Goal: Transaction & Acquisition: Book appointment/travel/reservation

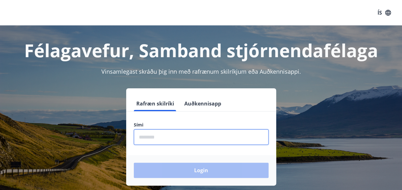
click at [167, 136] on input "phone" at bounding box center [201, 137] width 135 height 16
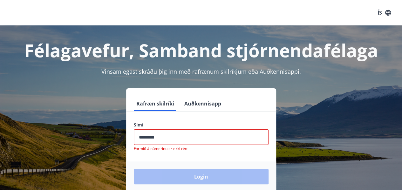
click at [193, 167] on div "Login" at bounding box center [201, 176] width 150 height 30
click at [165, 139] on input "phone" at bounding box center [201, 137] width 135 height 16
type input "*"
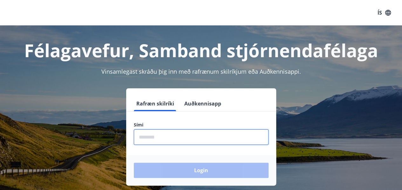
type input "*"
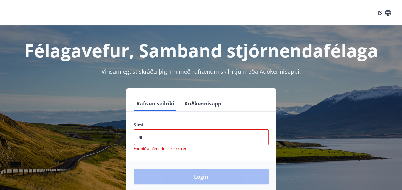
type input "********"
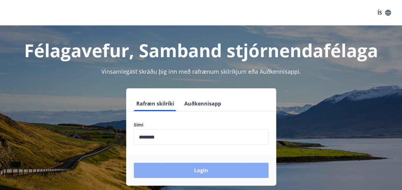
click at [184, 166] on button "Login" at bounding box center [201, 170] width 135 height 15
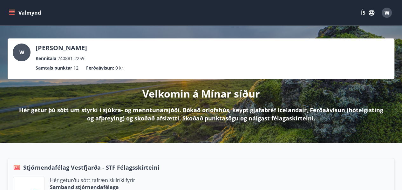
click at [11, 14] on icon "menu" at bounding box center [12, 13] width 6 height 6
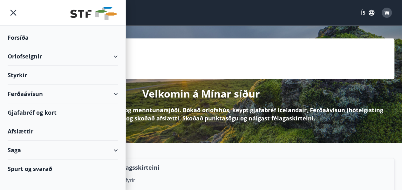
click at [22, 56] on div "Orlofseignir" at bounding box center [63, 56] width 110 height 19
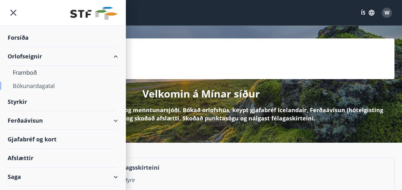
click at [26, 87] on div "Bókunardagatal" at bounding box center [63, 85] width 100 height 13
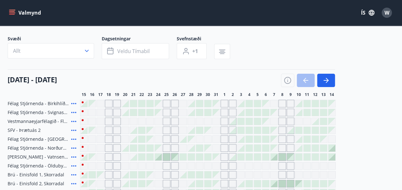
scroll to position [33, 0]
click at [326, 80] on icon "button" at bounding box center [325, 80] width 5 height 1
click at [149, 76] on div "Svæði Allt Dagsetningar Veldu tímabil Svefnstæði +1 15 október - 14 nóvember 15…" at bounding box center [201, 192] width 387 height 312
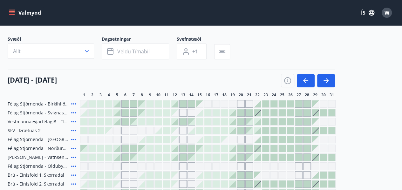
scroll to position [10, 0]
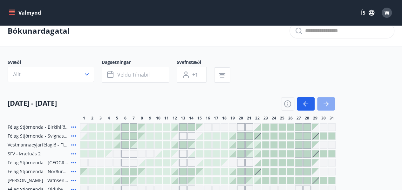
click at [323, 99] on button "button" at bounding box center [326, 103] width 18 height 13
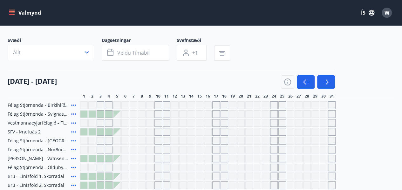
scroll to position [30, 0]
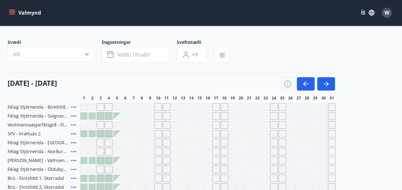
click at [125, 106] on div "Gráir dagar eru ekki bókanlegir" at bounding box center [125, 107] width 8 height 8
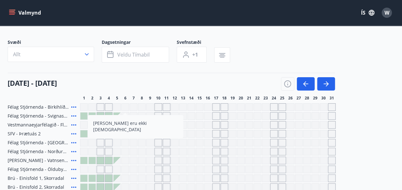
scroll to position [248, 0]
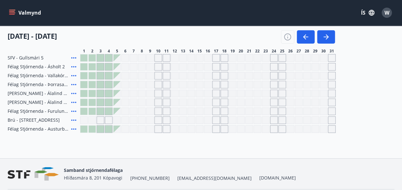
click at [130, 114] on div "Gráir dagar eru ekki bókanlegir" at bounding box center [134, 111] width 8 height 8
click at [109, 91] on div "Félag Stjórnenda - Birkihlíð, Brekkuheiði Gráir dagar eru ekki bókanlegir Félag…" at bounding box center [201, 9] width 387 height 248
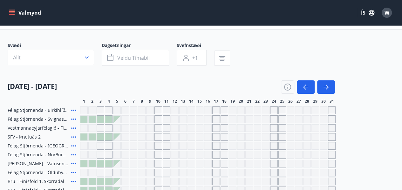
scroll to position [26, 0]
click at [137, 84] on div "01 janúar - 31 janúar" at bounding box center [171, 85] width 327 height 18
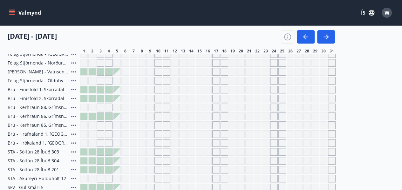
scroll to position [0, 0]
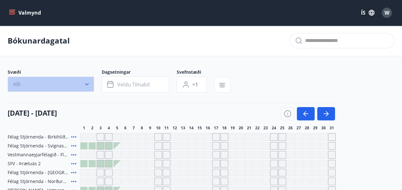
click at [92, 77] on button "Allt" at bounding box center [51, 84] width 86 height 15
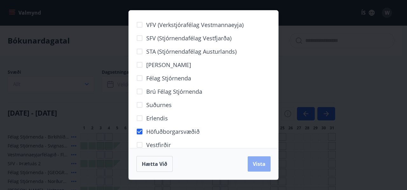
click at [257, 164] on span "Vista" at bounding box center [258, 163] width 13 height 7
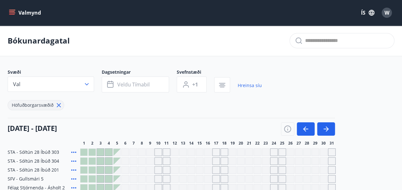
scroll to position [89, 0]
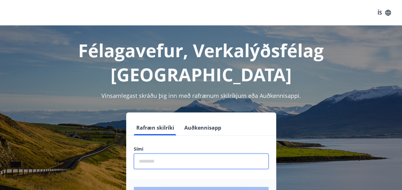
click at [152, 153] on input "phone" at bounding box center [201, 161] width 135 height 16
type input "********"
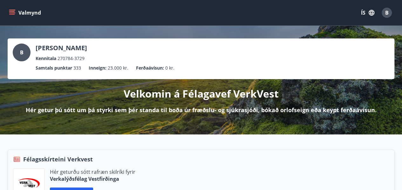
click at [13, 12] on icon "menu" at bounding box center [12, 13] width 6 height 6
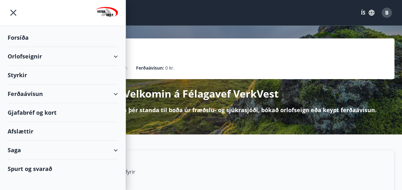
click at [29, 54] on div "Orlofseignir" at bounding box center [63, 56] width 110 height 19
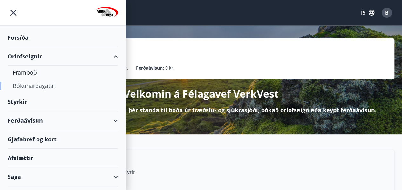
click at [30, 84] on div "Bókunardagatal" at bounding box center [63, 85] width 100 height 13
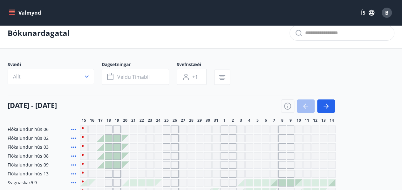
scroll to position [6, 0]
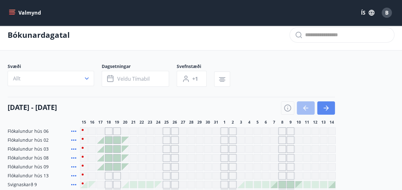
click at [325, 107] on icon "button" at bounding box center [326, 108] width 8 height 8
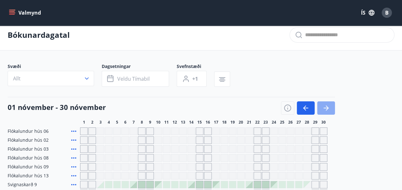
click at [325, 107] on icon "button" at bounding box center [326, 108] width 8 height 8
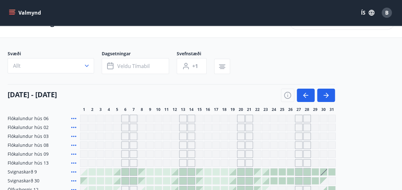
scroll to position [51, 0]
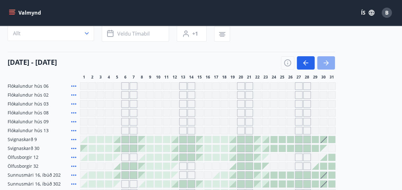
click at [323, 63] on icon "button" at bounding box center [326, 63] width 8 height 8
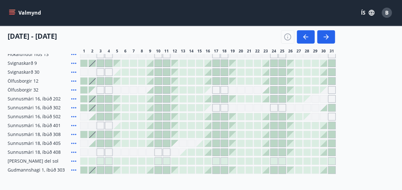
scroll to position [131, 0]
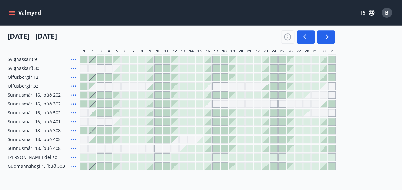
drag, startPoint x: 91, startPoint y: 102, endPoint x: 84, endPoint y: 108, distance: 9.7
click at [84, 108] on div "Flókalundur hús 06 Flókalundur hús 02 Flókalundur hús 03 Flókalundur hús 08 Fló…" at bounding box center [201, 86] width 387 height 168
click at [126, 111] on div at bounding box center [125, 112] width 7 height 7
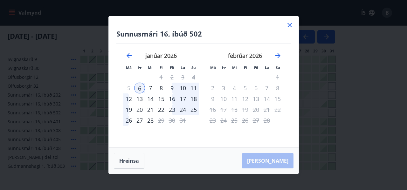
click at [288, 26] on icon at bounding box center [289, 25] width 4 height 4
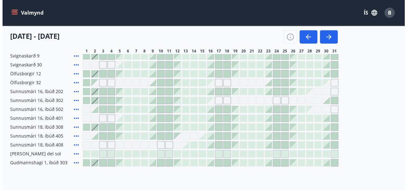
scroll to position [135, 0]
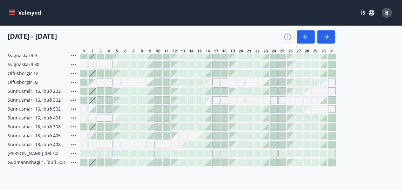
click at [117, 91] on div at bounding box center [116, 91] width 7 height 7
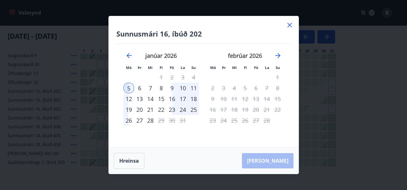
click at [129, 90] on div "5" at bounding box center [128, 88] width 11 height 11
click at [150, 88] on div "7" at bounding box center [150, 88] width 11 height 11
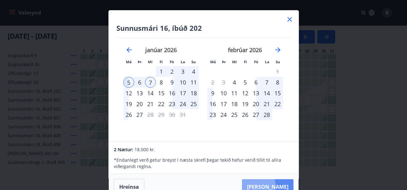
click at [275, 185] on button "Taka Frá" at bounding box center [267, 186] width 51 height 15
click at [160, 81] on div "8" at bounding box center [161, 82] width 11 height 11
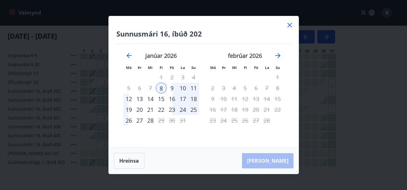
click at [129, 87] on div "5" at bounding box center [128, 88] width 11 height 11
click at [124, 159] on button "Hreinsa" at bounding box center [129, 161] width 30 height 16
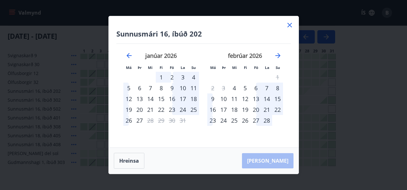
click at [129, 88] on div "5" at bounding box center [128, 88] width 11 height 11
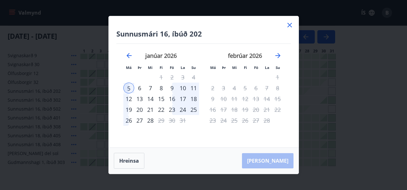
click at [162, 86] on div "8" at bounding box center [161, 88] width 11 height 11
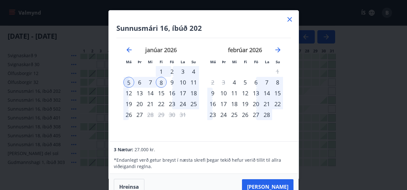
scroll to position [0, 0]
drag, startPoint x: 209, startPoint y: 14, endPoint x: 256, endPoint y: 19, distance: 47.6
click at [256, 19] on div "Sunnusmári 16, íbúð 202 Má Þr Mi Fi Fö La Su Má Þr Mi Fi Fö La Su desember 2025…" at bounding box center [204, 75] width 190 height 131
click at [291, 20] on icon at bounding box center [290, 20] width 8 height 8
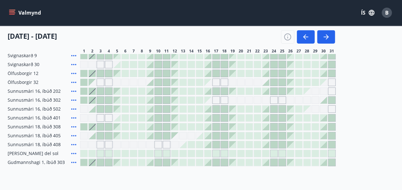
click at [116, 142] on div "Gráir dagar eru ekki bókanlegir" at bounding box center [117, 145] width 8 height 8
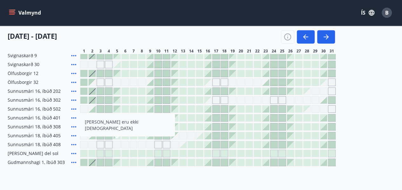
click at [117, 92] on div at bounding box center [116, 91] width 7 height 7
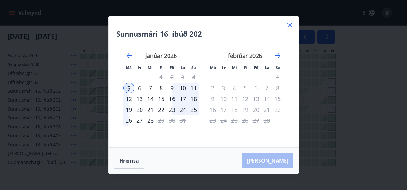
click at [160, 87] on div "8" at bounding box center [161, 88] width 11 height 11
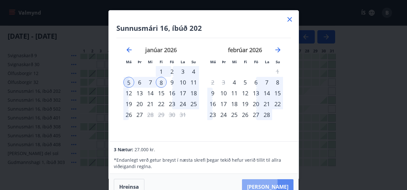
click at [274, 181] on button "Taka Frá" at bounding box center [267, 186] width 51 height 15
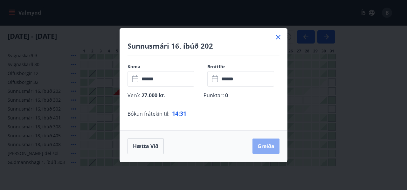
click at [268, 147] on button "Greiða" at bounding box center [265, 145] width 27 height 15
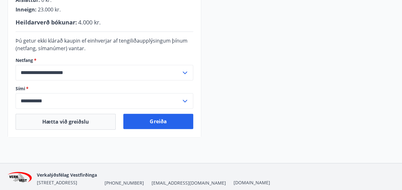
scroll to position [206, 0]
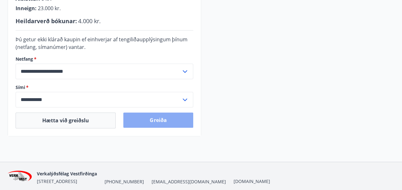
click at [145, 118] on button "Greiða" at bounding box center [158, 119] width 70 height 15
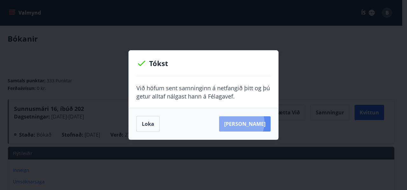
click at [251, 123] on button "[PERSON_NAME]" at bounding box center [244, 123] width 51 height 15
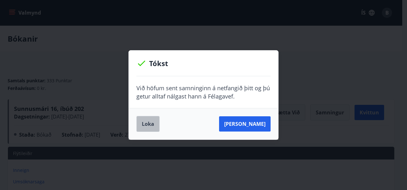
click at [154, 126] on button "Loka" at bounding box center [147, 124] width 23 height 16
